Goal: Task Accomplishment & Management: Complete application form

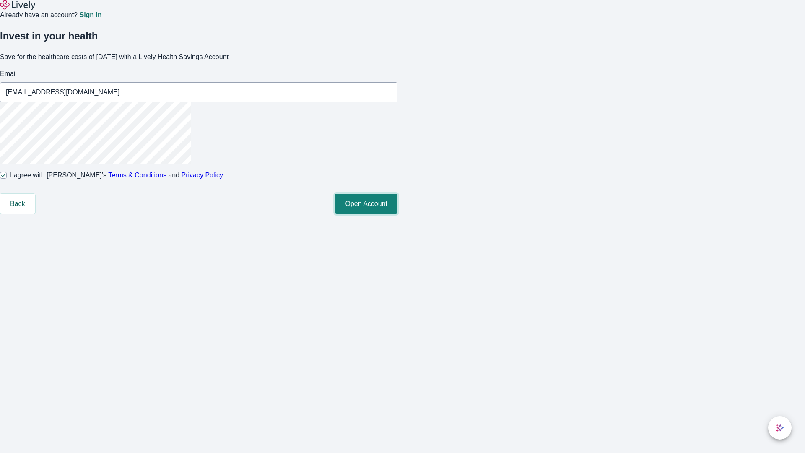
click at [398, 214] on button "Open Account" at bounding box center [366, 204] width 63 height 20
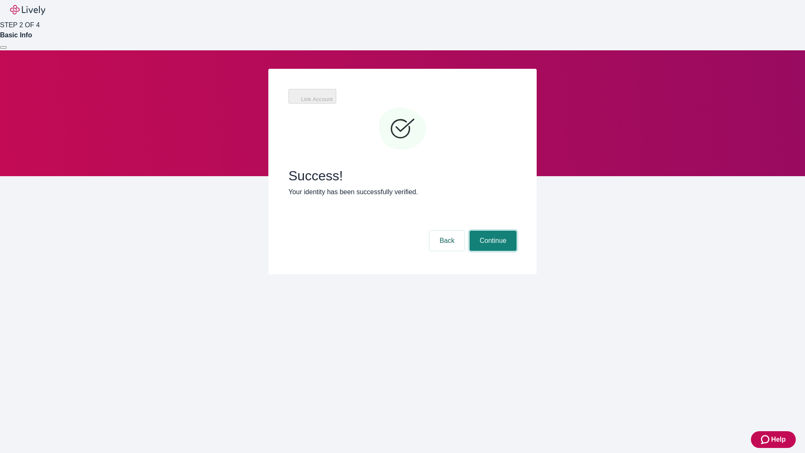
click at [492, 231] on button "Continue" at bounding box center [493, 241] width 47 height 20
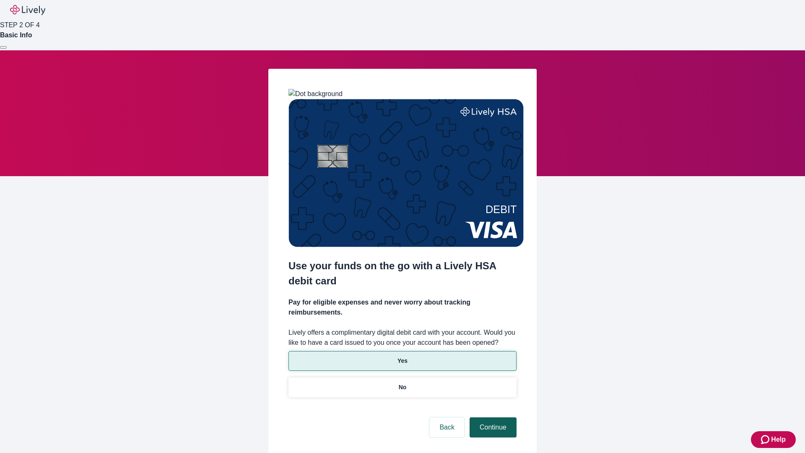
click at [402, 357] on p "Yes" at bounding box center [403, 361] width 10 height 9
click at [492, 417] on button "Continue" at bounding box center [493, 427] width 47 height 20
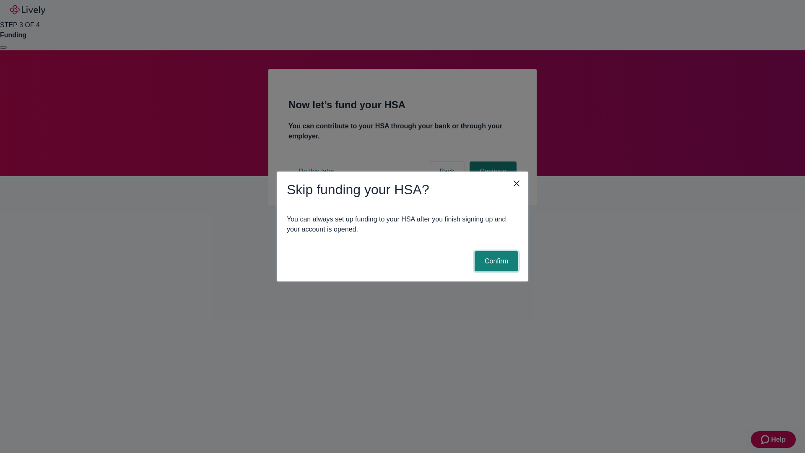
click at [495, 261] on button "Confirm" at bounding box center [497, 261] width 44 height 20
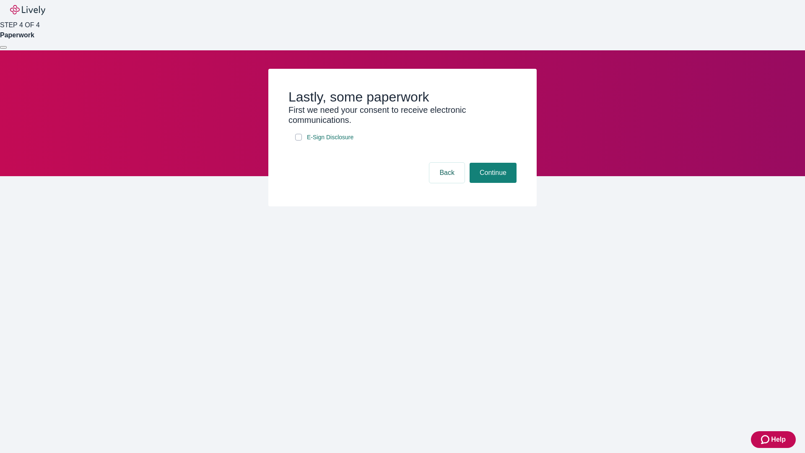
click at [299, 141] on input "E-Sign Disclosure" at bounding box center [298, 137] width 7 height 7
checkbox input "true"
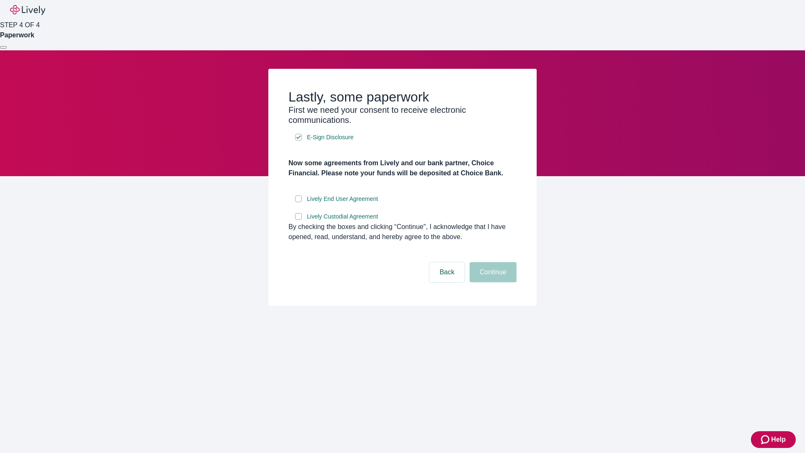
click at [299, 202] on input "Lively End User Agreement" at bounding box center [298, 198] width 7 height 7
checkbox input "true"
click at [299, 220] on input "Lively Custodial Agreement" at bounding box center [298, 216] width 7 height 7
checkbox input "true"
click at [492, 282] on button "Continue" at bounding box center [493, 272] width 47 height 20
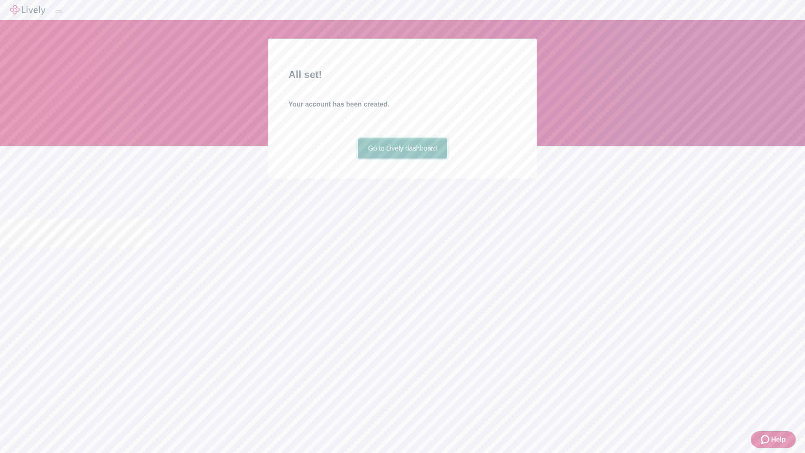
click at [402, 159] on link "Go to Lively dashboard" at bounding box center [402, 148] width 89 height 20
